Goal: Task Accomplishment & Management: Use online tool/utility

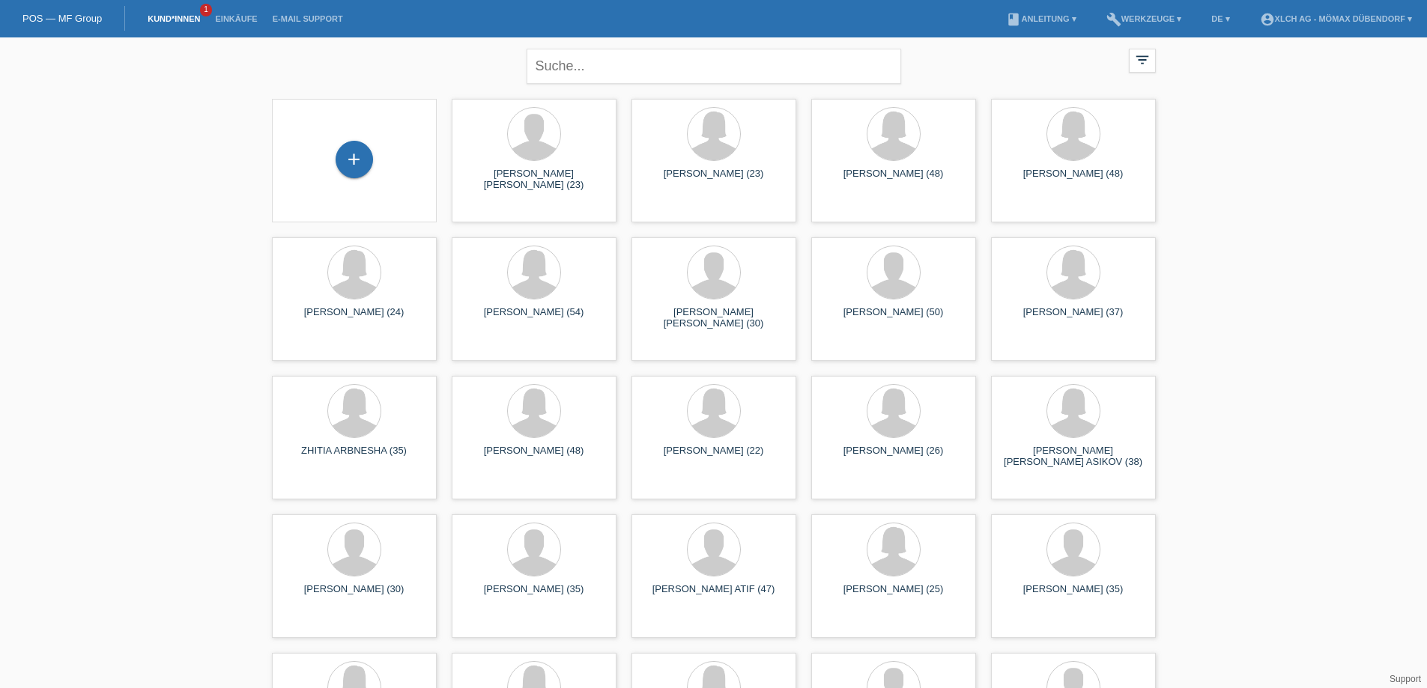
drag, startPoint x: 709, startPoint y: 28, endPoint x: 710, endPoint y: 44, distance: 16.5
click at [709, 36] on nav "POS — MF Group Kund*innen 1 Einkäufe E-Mail Support menu account_circle XLCH AG…" at bounding box center [713, 18] width 1427 height 37
click at [714, 60] on input "text" at bounding box center [714, 66] width 375 height 35
type input "gnana"
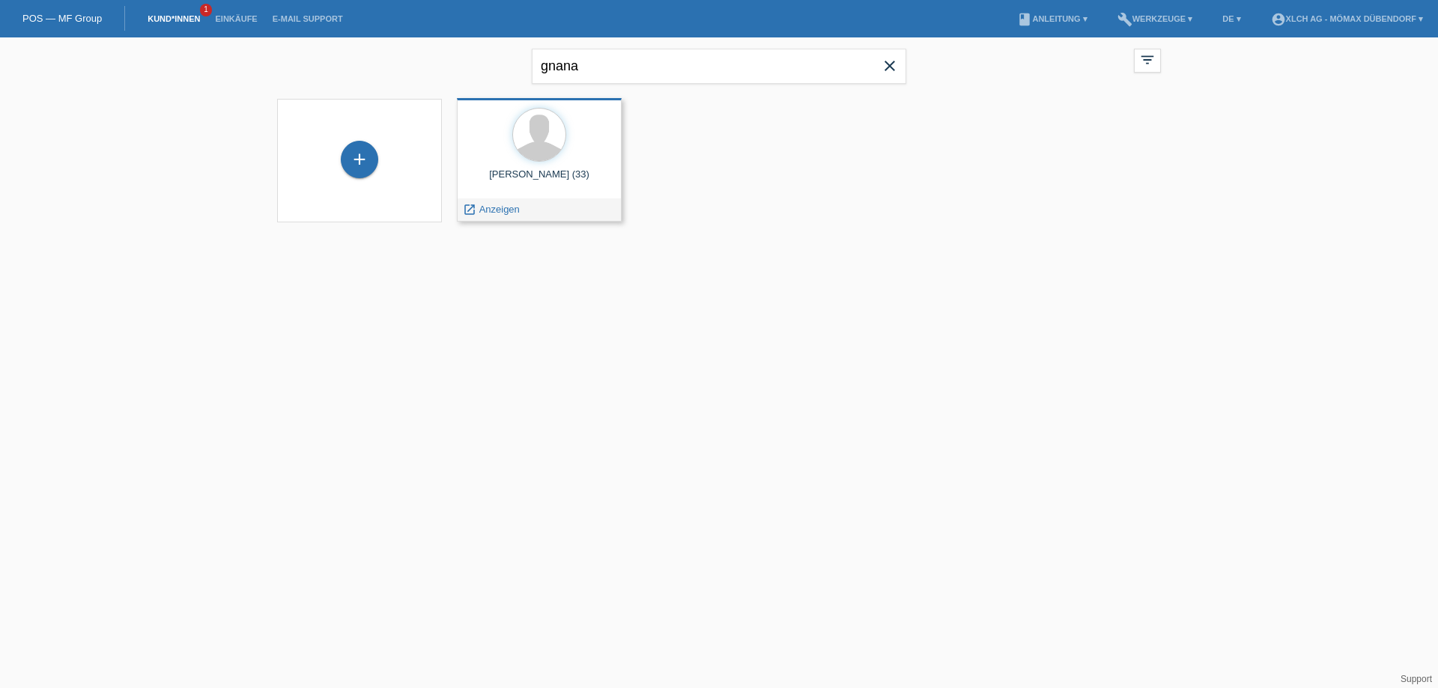
click at [532, 162] on div at bounding box center [539, 136] width 141 height 56
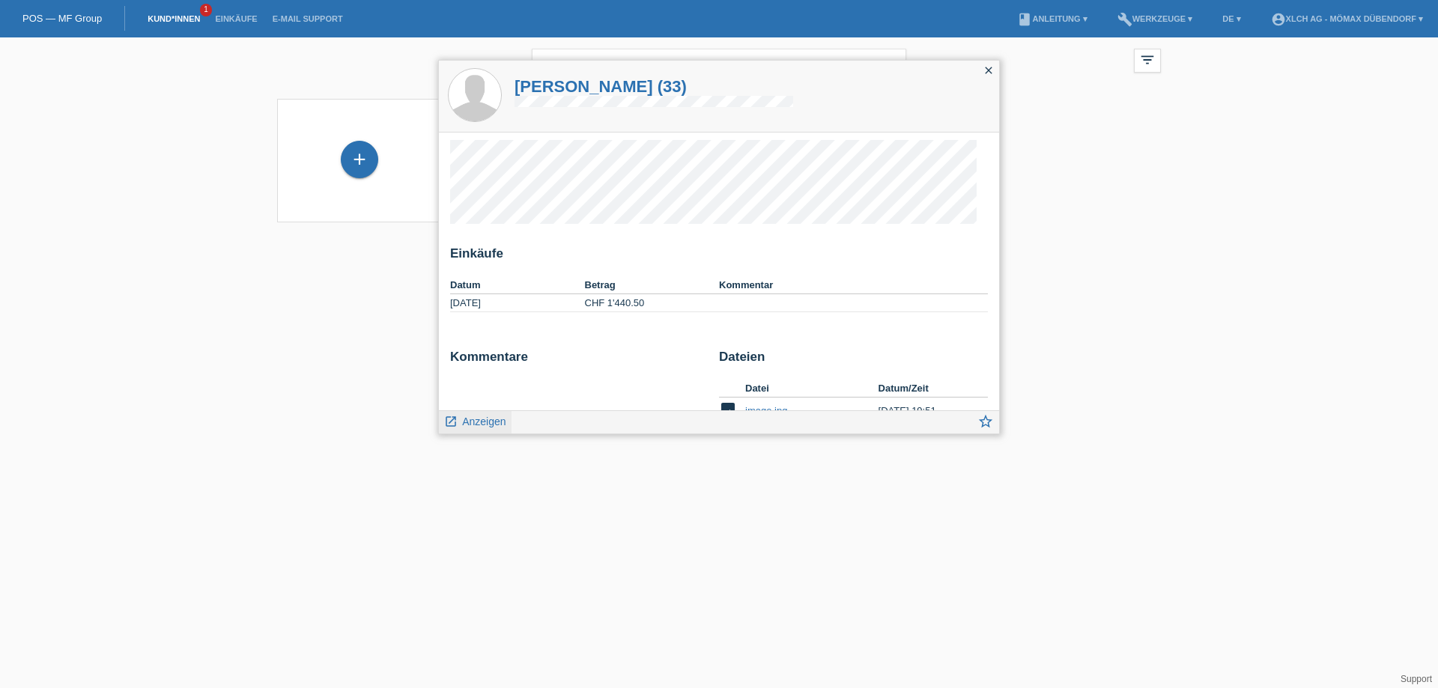
click at [471, 425] on span "Anzeigen" at bounding box center [483, 422] width 43 height 12
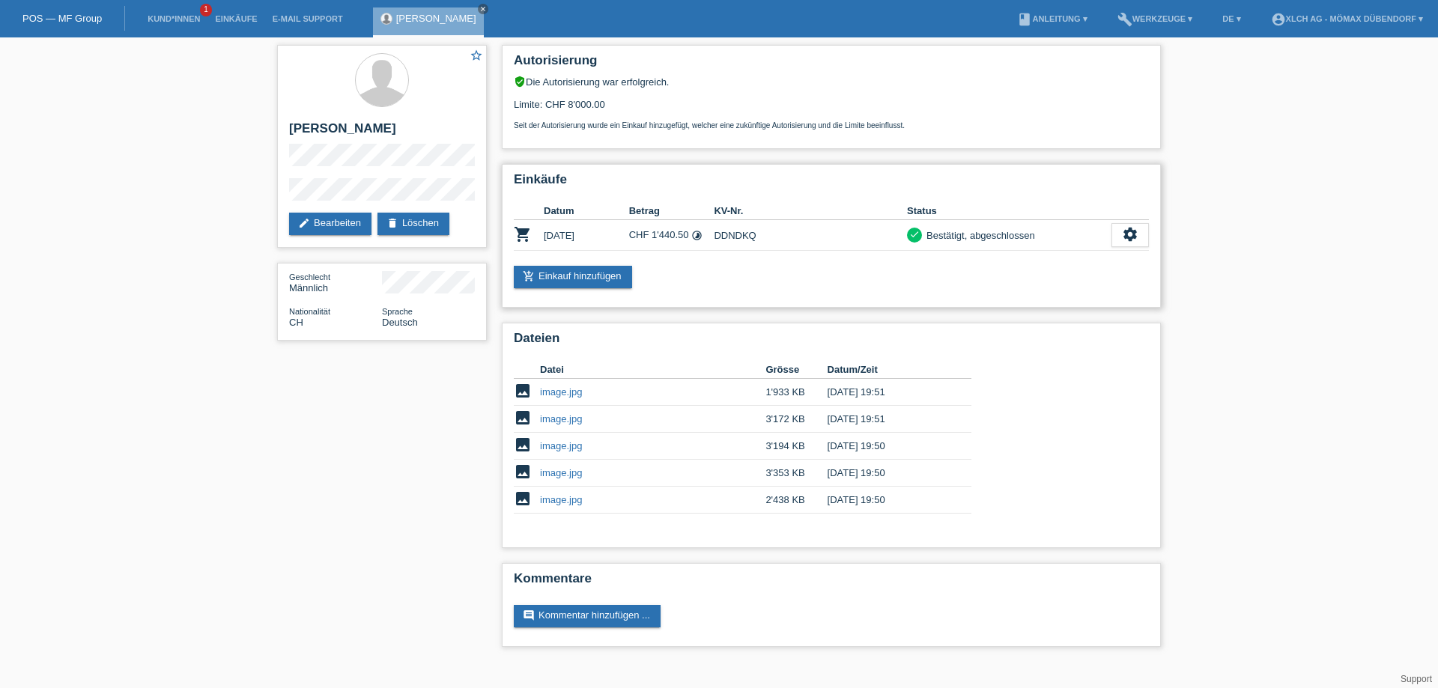
click at [736, 230] on td "DDNDKQ" at bounding box center [810, 235] width 193 height 31
click at [1026, 245] on td "check Bestätigt, abgeschlossen" at bounding box center [1009, 235] width 205 height 31
click at [1126, 238] on icon "settings" at bounding box center [1130, 234] width 16 height 16
click at [1074, 306] on span "Vertrag herunterladen" at bounding box center [1072, 303] width 99 height 18
